Goal: Use online tool/utility: Utilize a website feature to perform a specific function

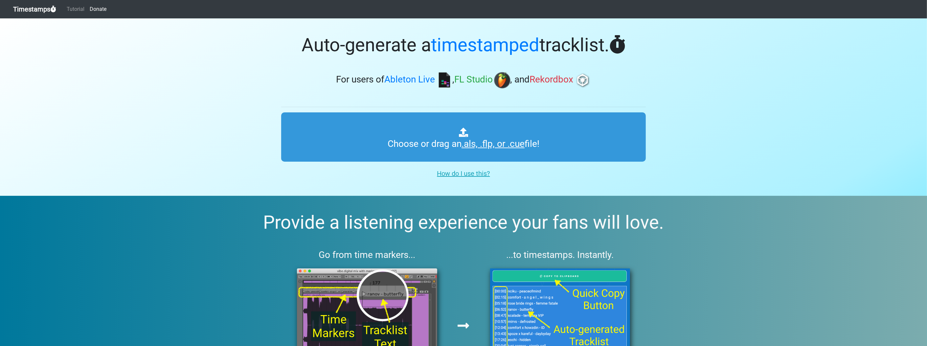
type input "C:\fakepath\NAMY 3_4.flp"
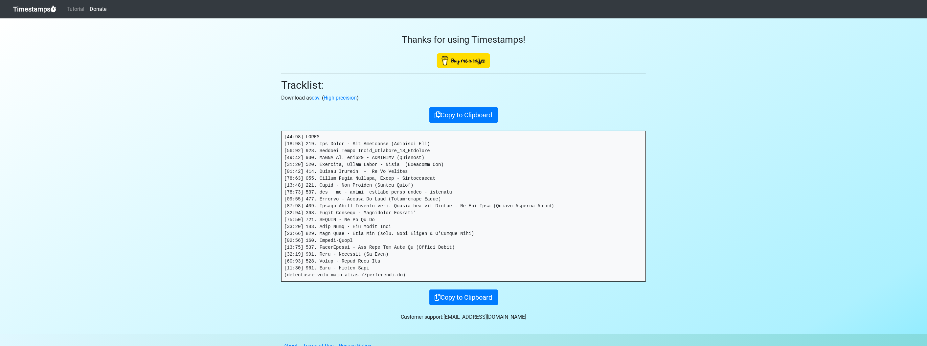
click at [470, 105] on div "Thanks for using Timestamps! Tracklist: Download as csv . ( High precision ) Co…" at bounding box center [463, 161] width 375 height 287
click at [473, 112] on button "Copy to Clipboard" at bounding box center [463, 115] width 69 height 16
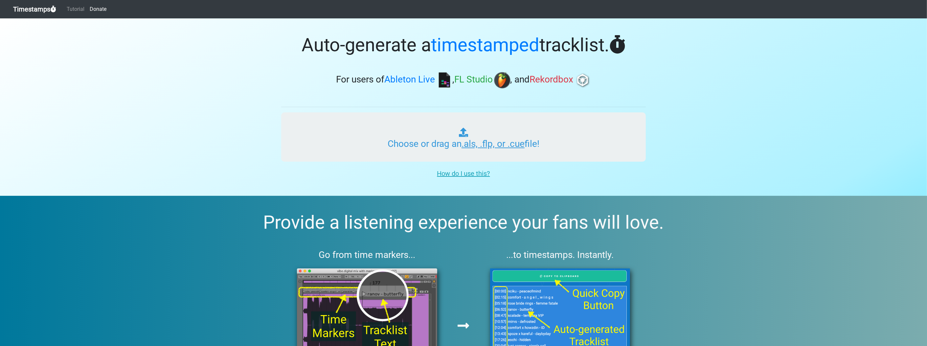
click at [467, 144] on input "Choose or drag an .als, .flp, or .cue file!" at bounding box center [463, 136] width 365 height 49
type input "C:\fakepath\NAMY 4_4.flp"
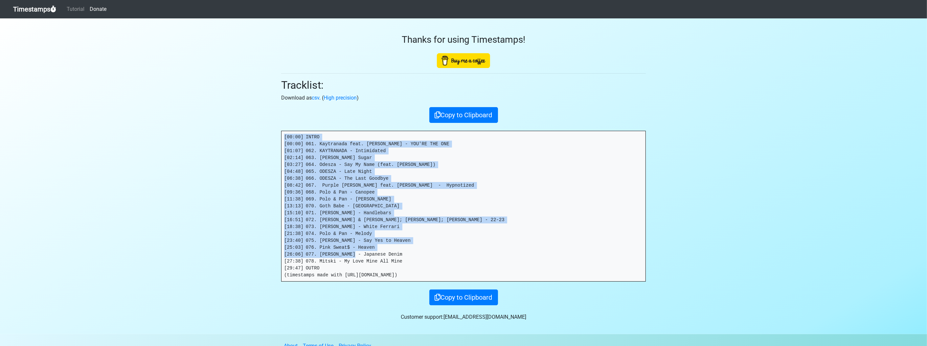
drag, startPoint x: 346, startPoint y: 267, endPoint x: 204, endPoint y: 117, distance: 206.6
click at [204, 117] on section "Thanks for using Timestamps! Tracklist: Download as csv . ( High precision ) Co…" at bounding box center [463, 176] width 927 height 316
copy pre "[00:00] INTRO [00:00] 061. Kaytranada feat. [PERSON_NAME] - YOU'RE THE ONE [01:…"
